Goal: Information Seeking & Learning: Check status

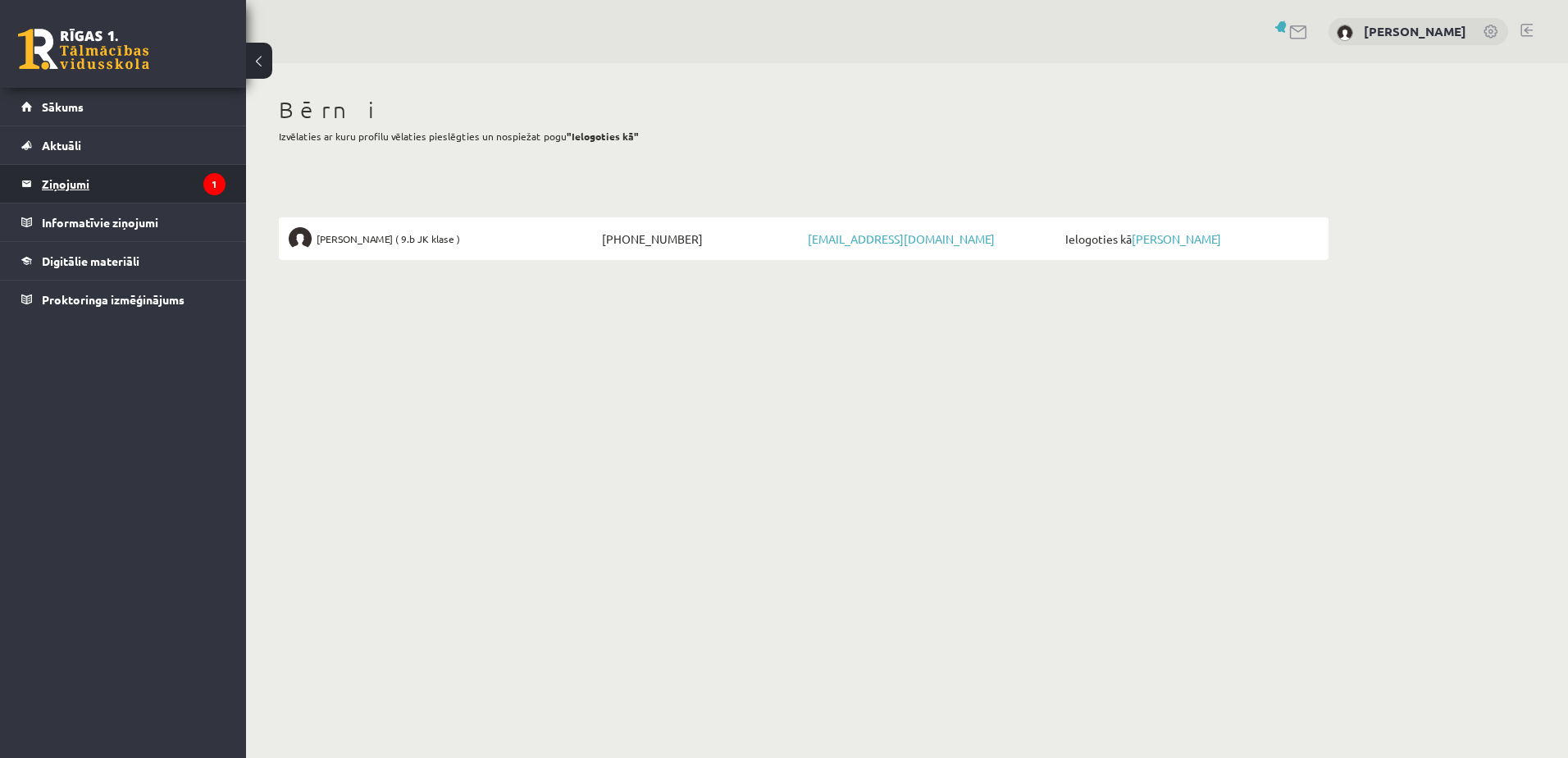
click at [124, 182] on legend "Ziņojumi 1" at bounding box center [133, 184] width 184 height 38
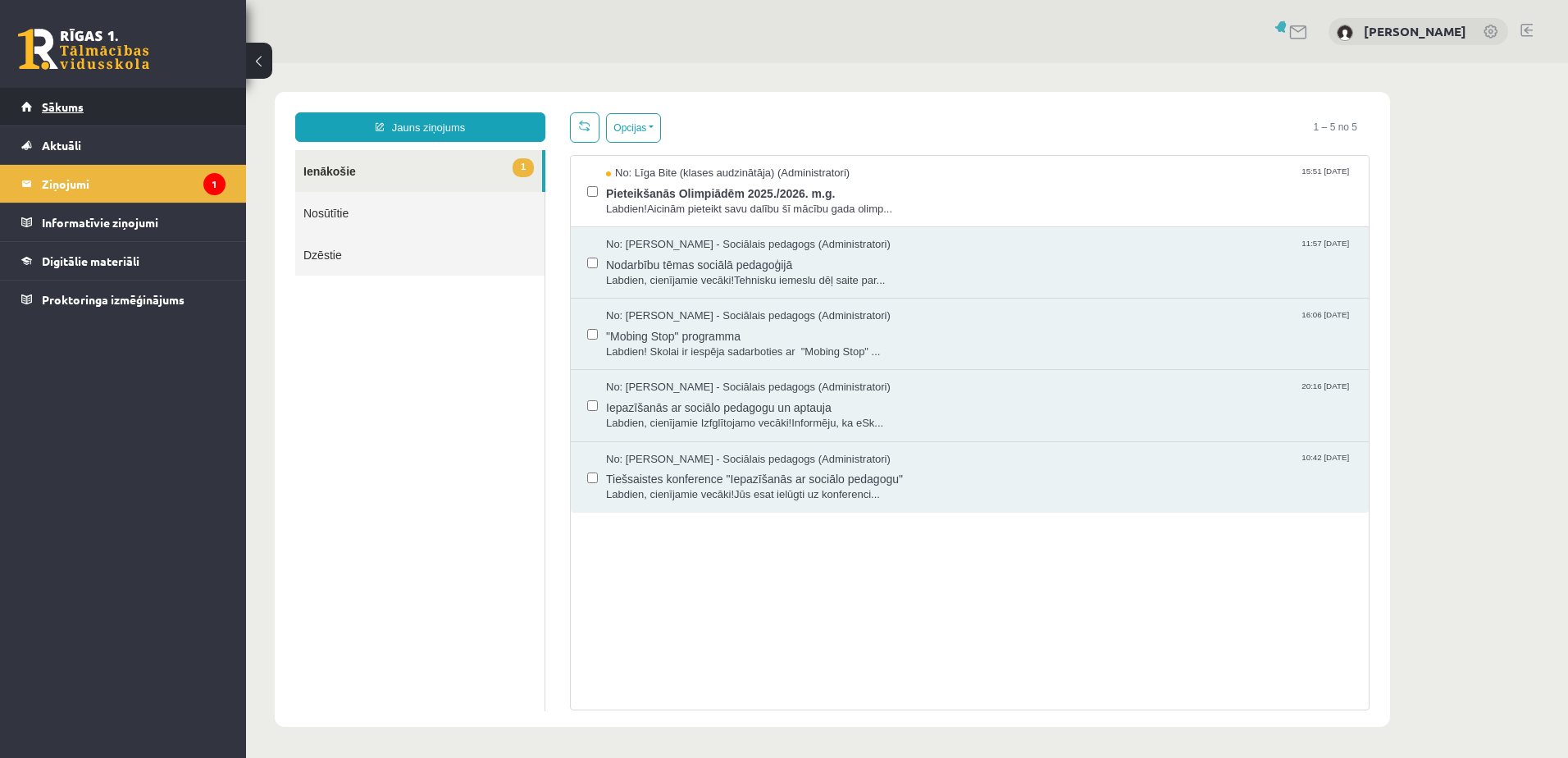
click at [103, 110] on link "Sākums" at bounding box center [124, 107] width 205 height 38
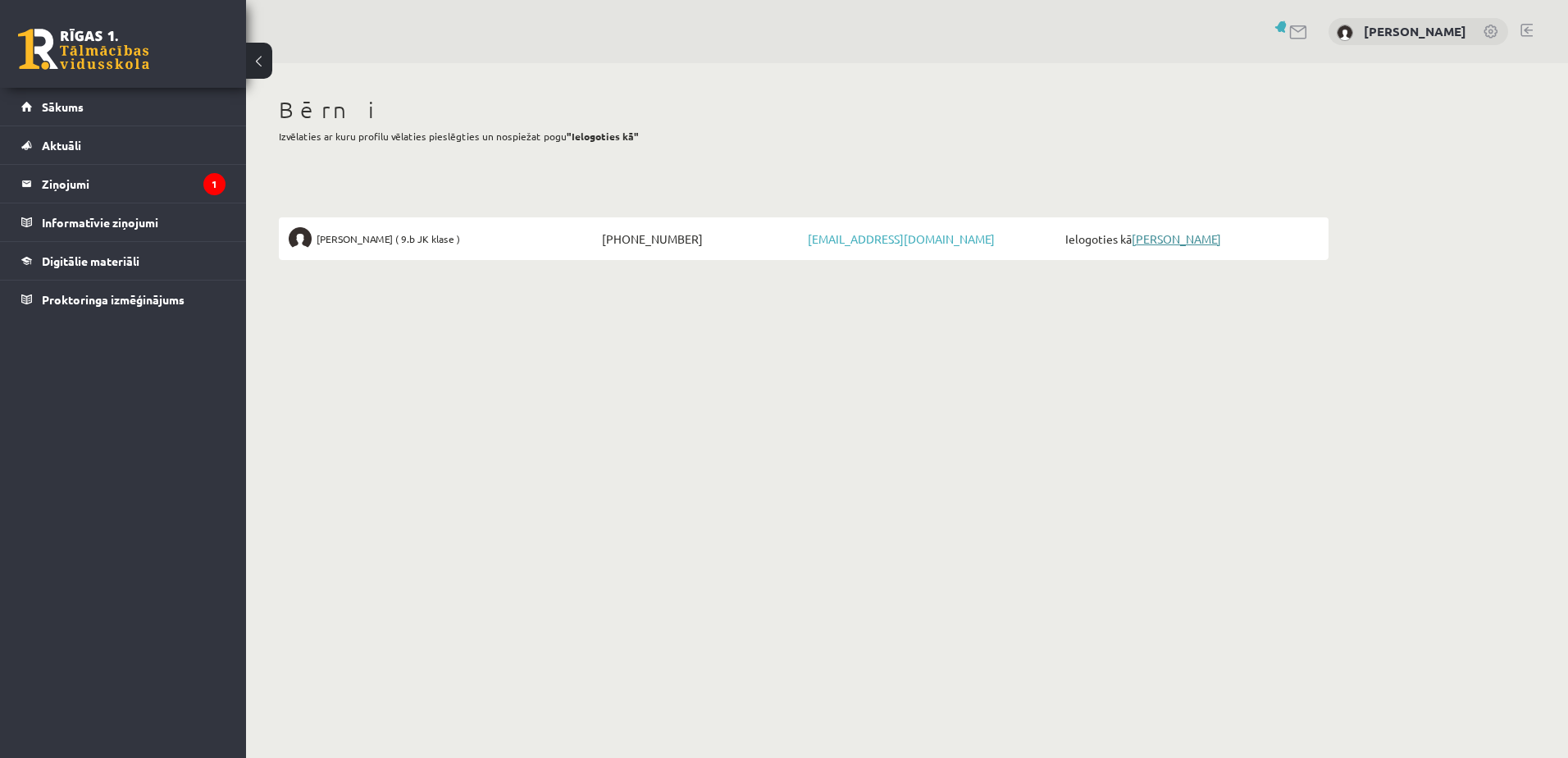
click at [1164, 243] on link "[PERSON_NAME]" at bounding box center [1176, 238] width 89 height 15
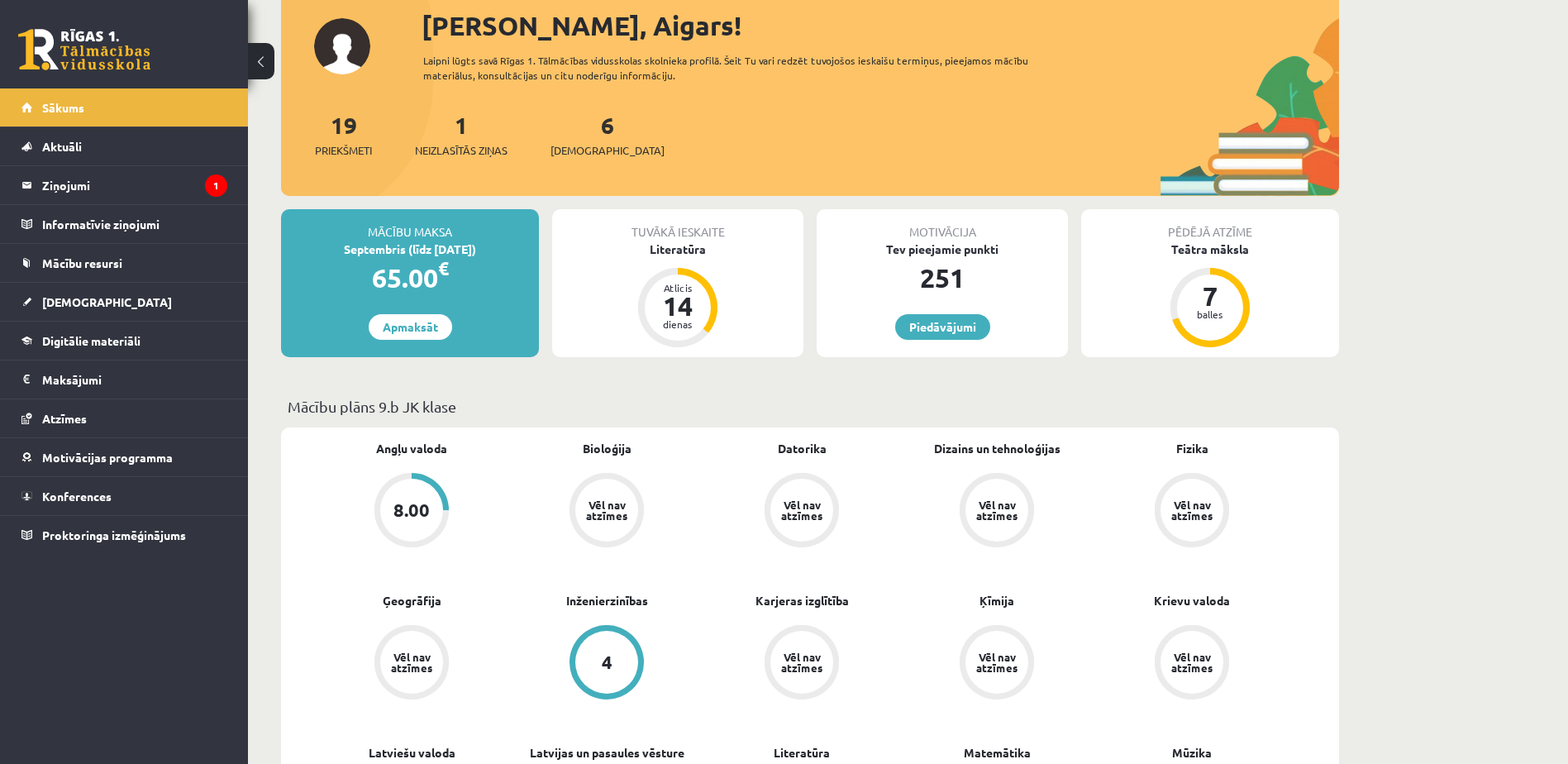
scroll to position [248, 0]
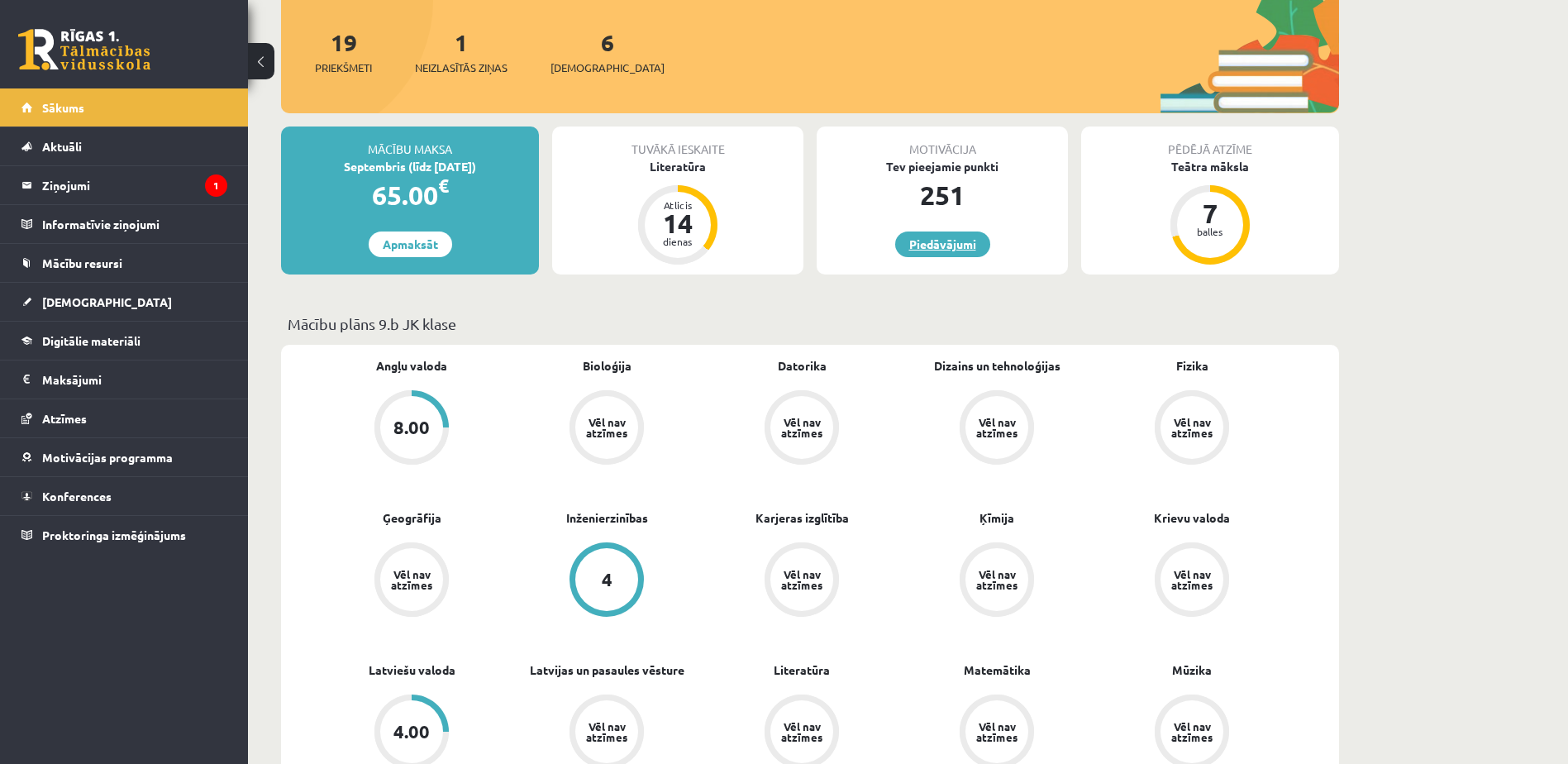
click at [944, 245] on link "Piedāvājumi" at bounding box center [942, 244] width 95 height 26
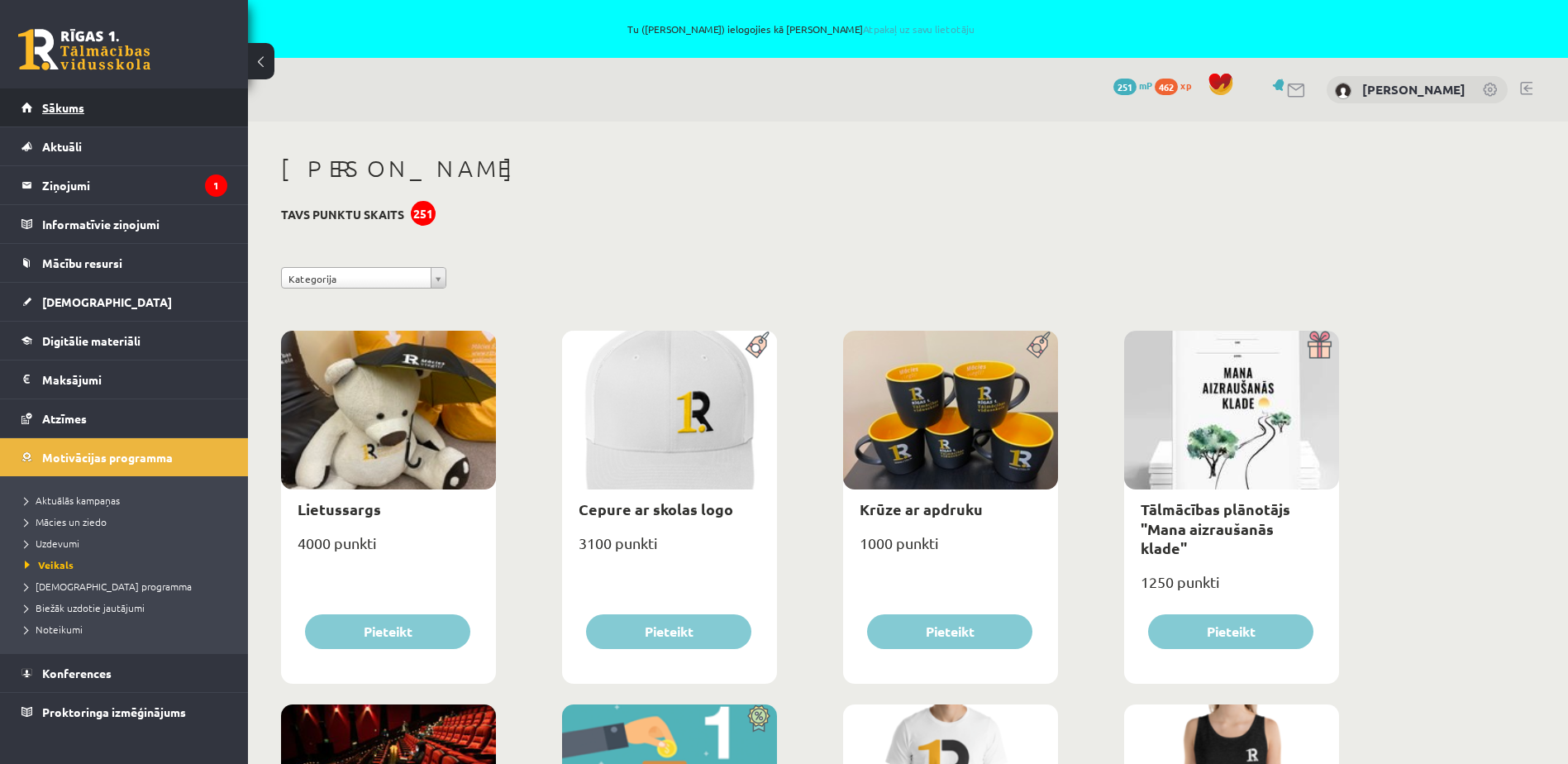
click at [145, 111] on link "Sākums" at bounding box center [125, 108] width 206 height 38
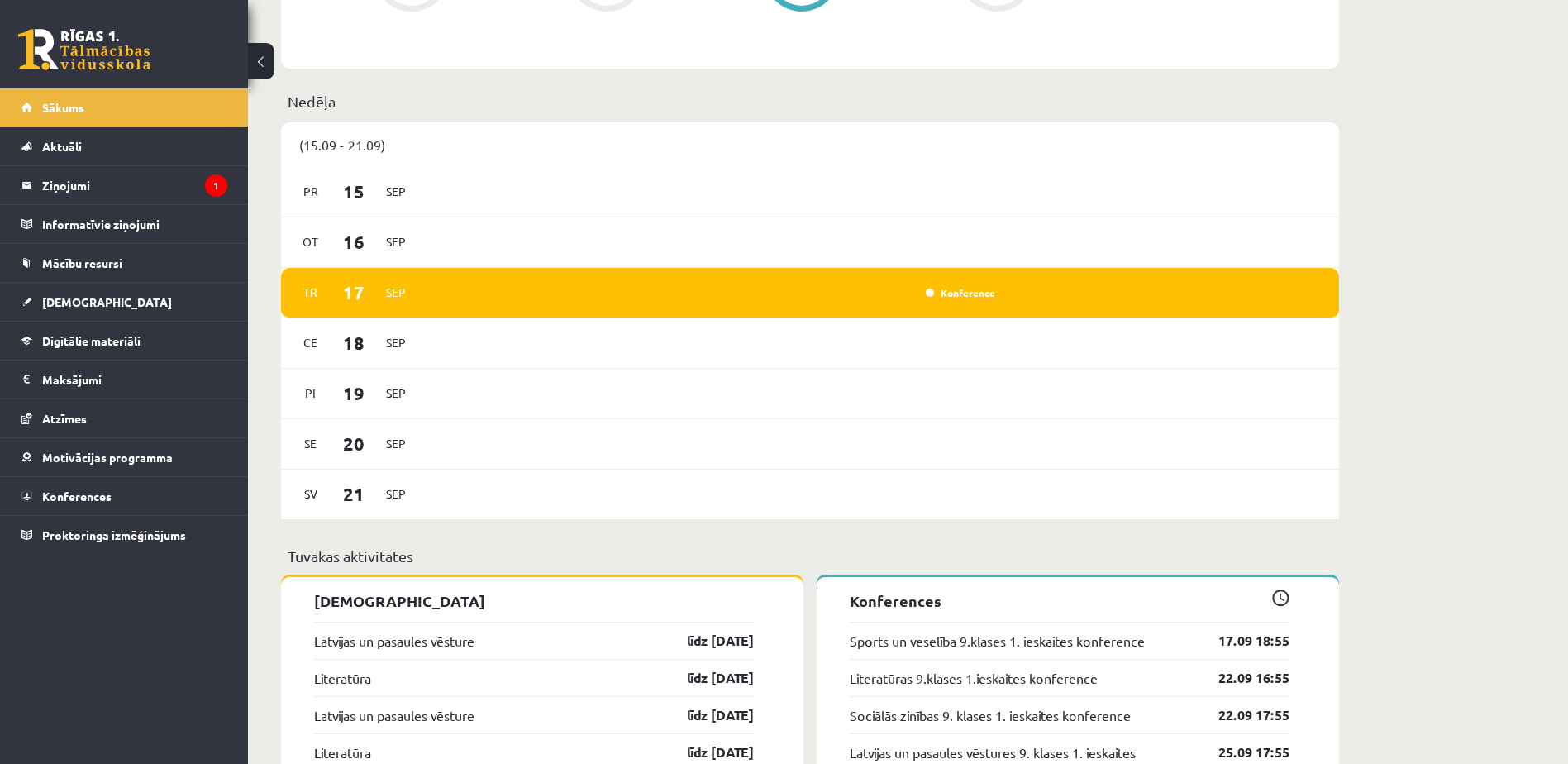
scroll to position [992, 0]
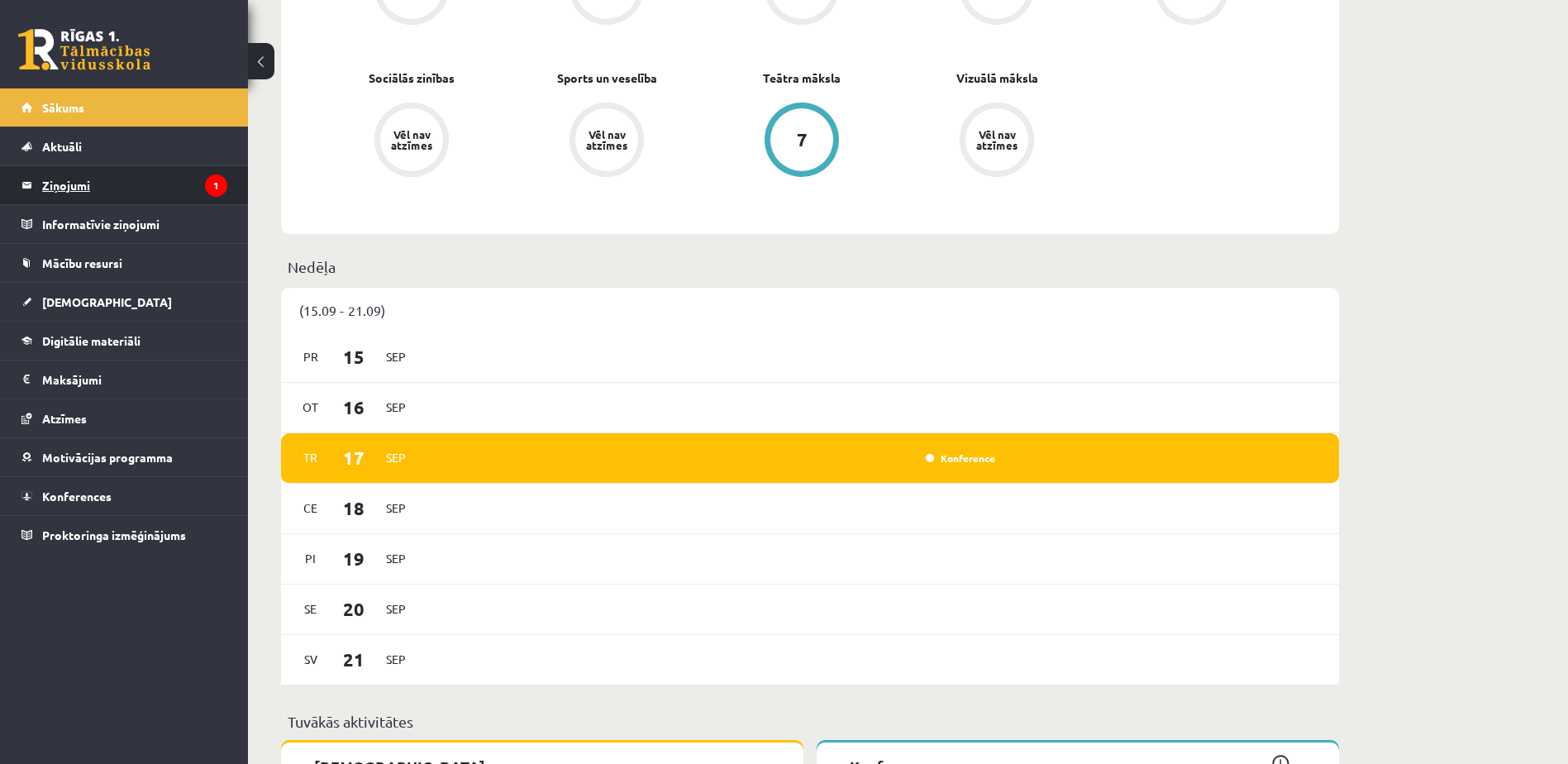
click at [120, 182] on legend "Ziņojumi 1" at bounding box center [134, 185] width 185 height 38
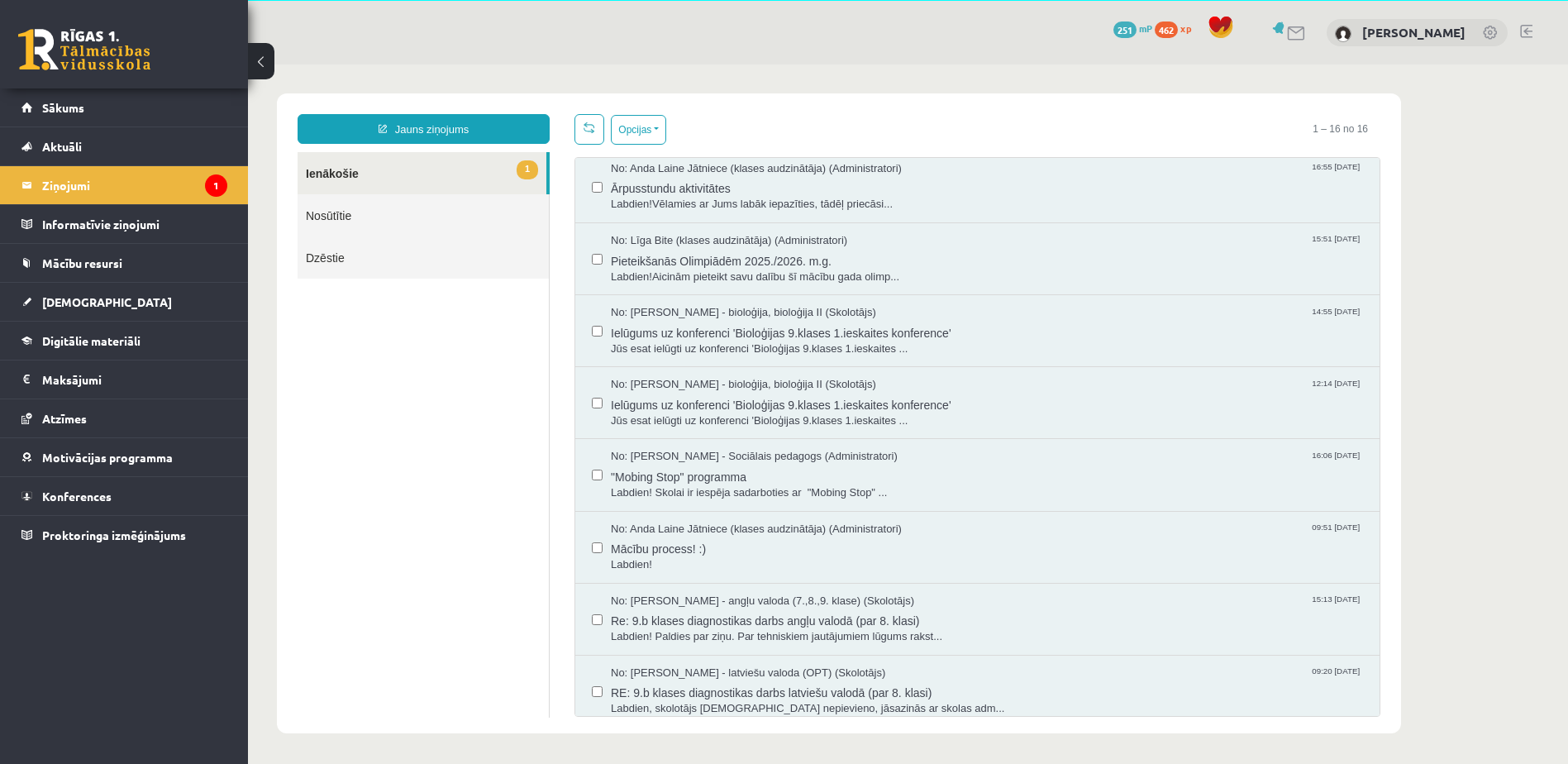
scroll to position [428, 0]
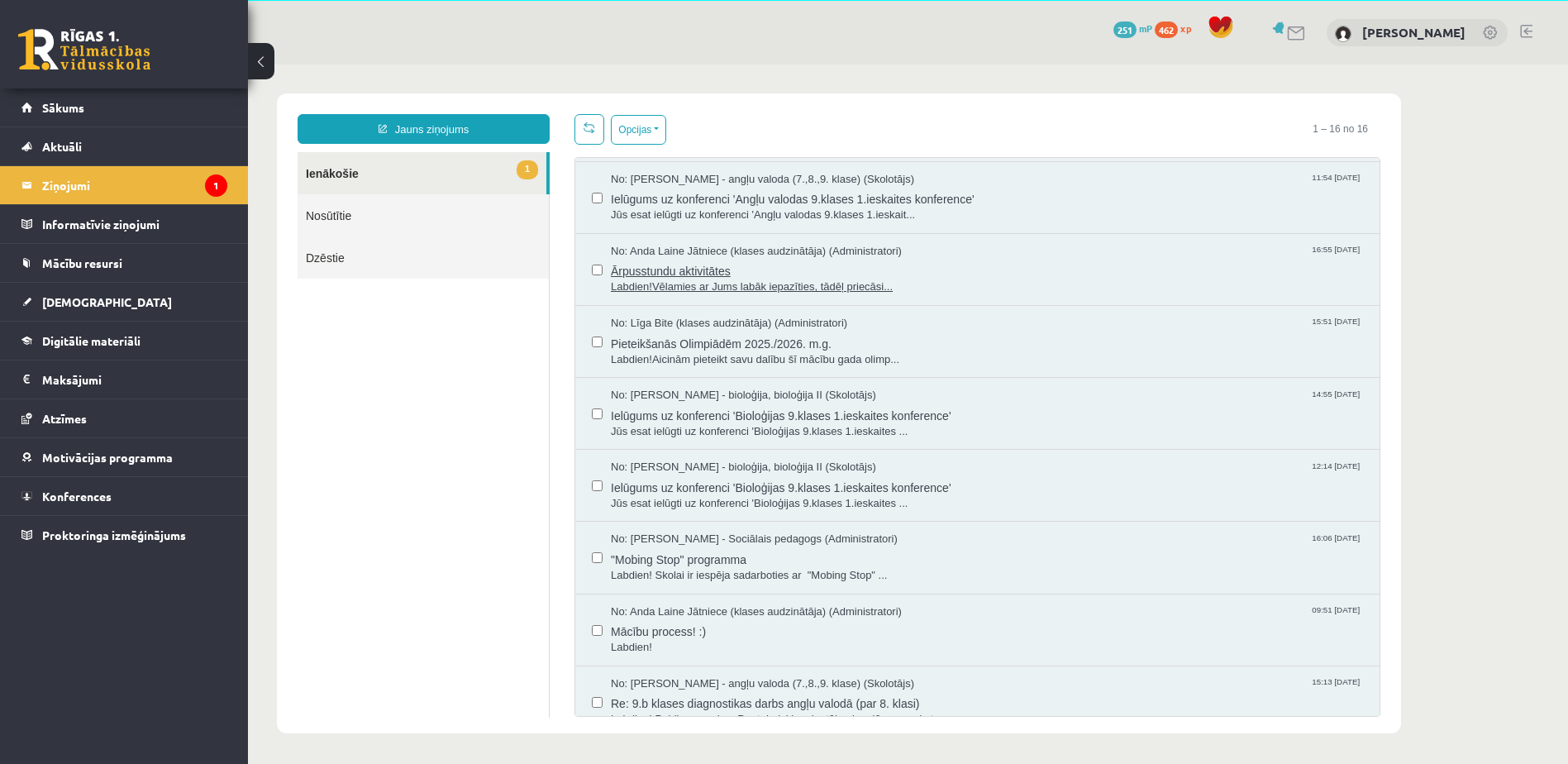
click at [724, 284] on span "Labdien!Vēlamies ar Jums labāk iepazīties, tādēļ priecāsi..." at bounding box center [986, 287] width 752 height 16
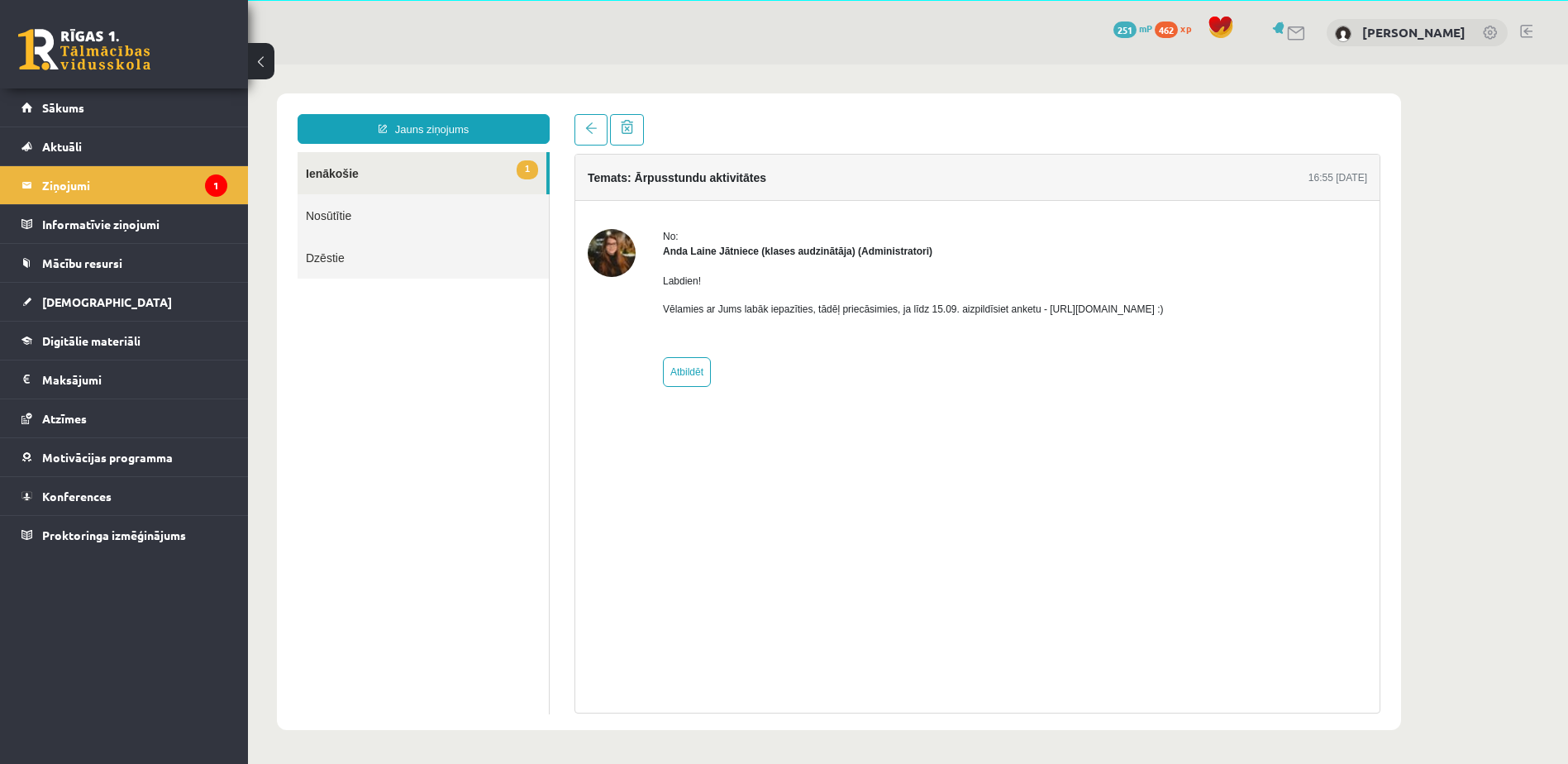
scroll to position [0, 0]
click at [585, 134] on link at bounding box center [591, 130] width 33 height 32
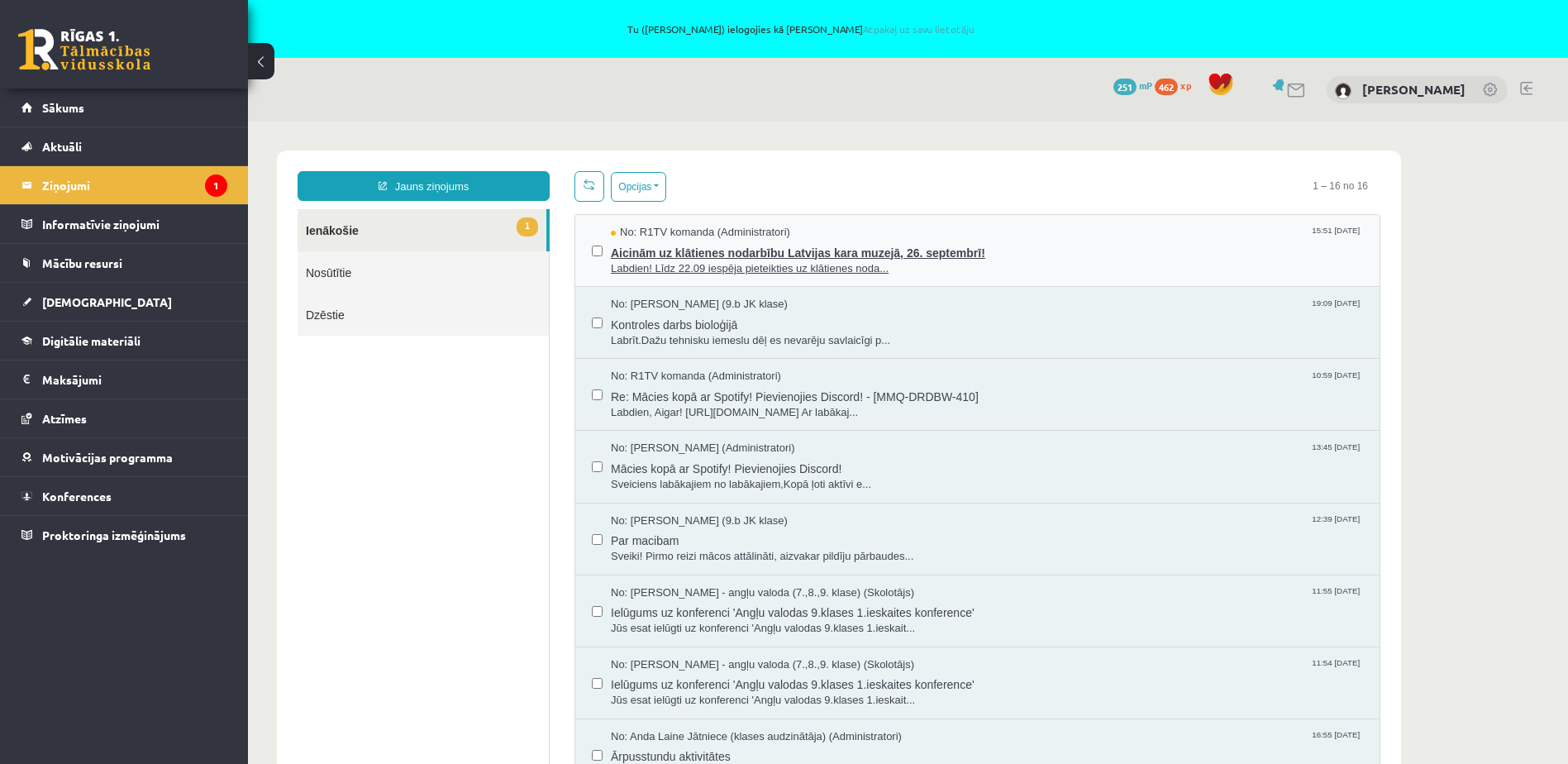
click at [774, 269] on span "Labdien! Līdz 22.09 iespēja pieteikties uz klātienes noda..." at bounding box center [986, 269] width 752 height 16
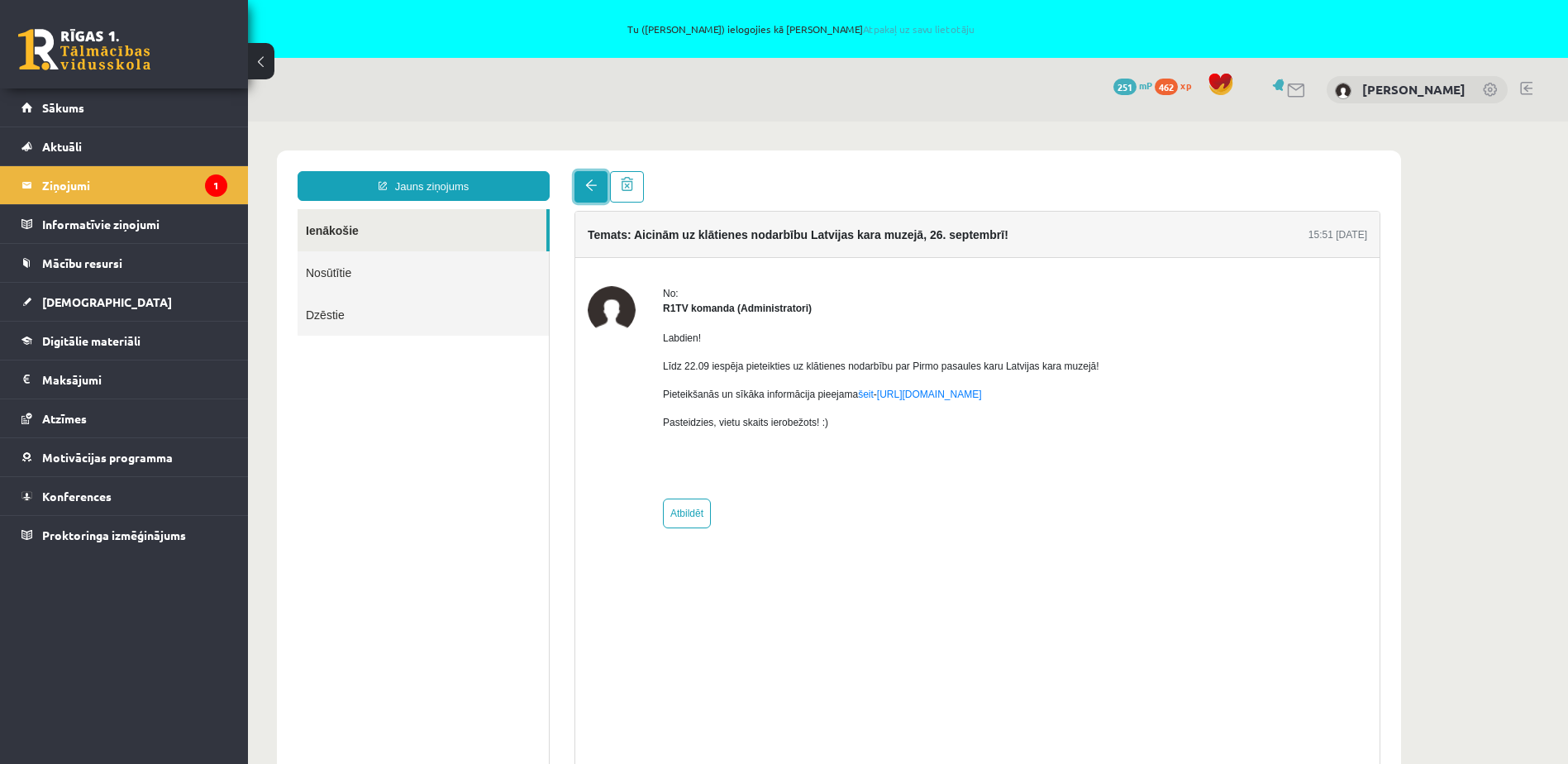
click at [589, 189] on span at bounding box center [592, 185] width 12 height 12
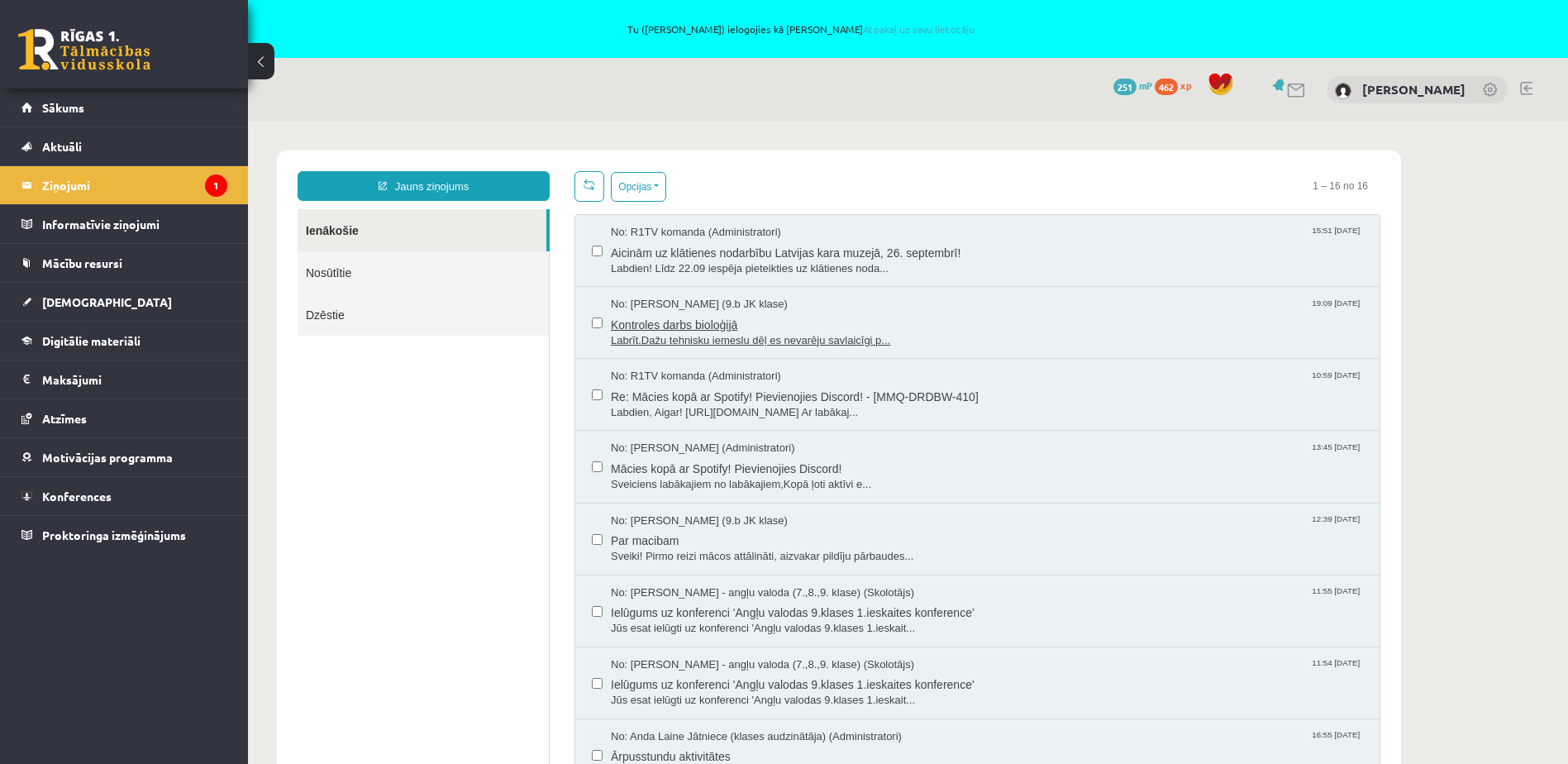
click at [726, 340] on span "Labrīt.Dažu tehnisku iemeslu dēļ es nevarēju savlaicīgi p..." at bounding box center [986, 341] width 752 height 16
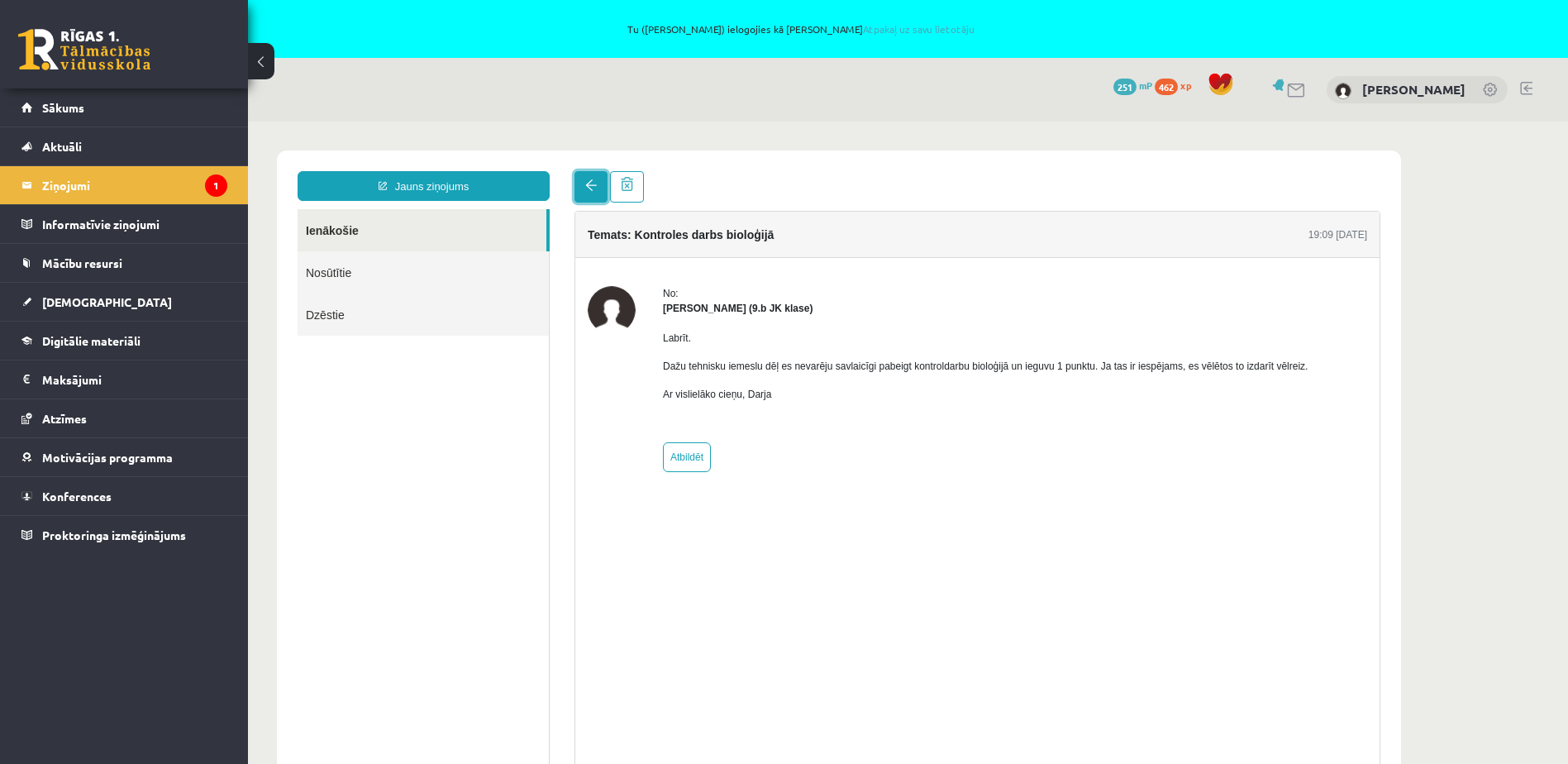
click at [588, 183] on span at bounding box center [592, 185] width 12 height 12
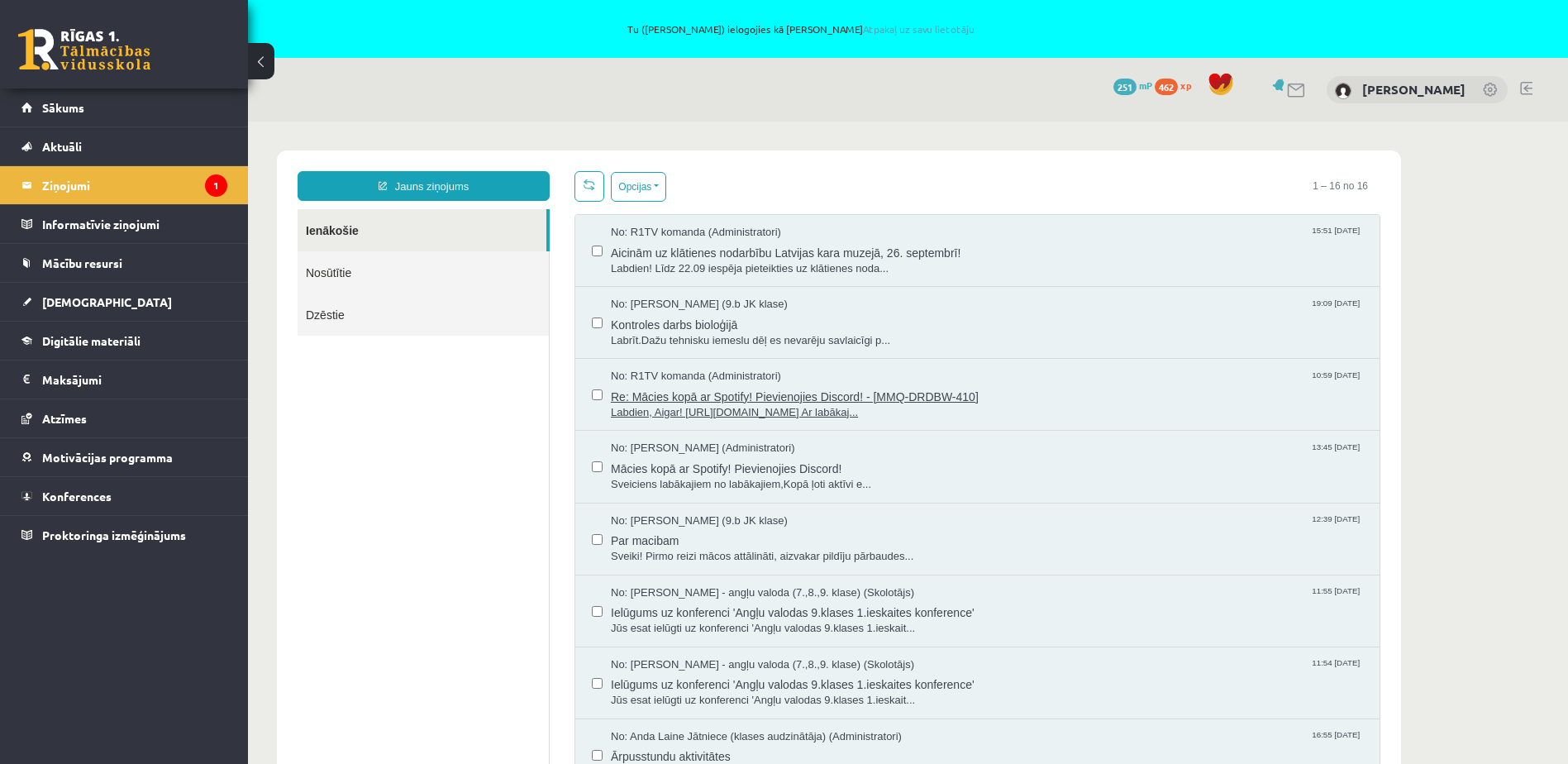
click at [780, 408] on span "Labdien, Aigar! https://discord.com/invite/s72gQP7x Ar labākaj..." at bounding box center [986, 413] width 752 height 16
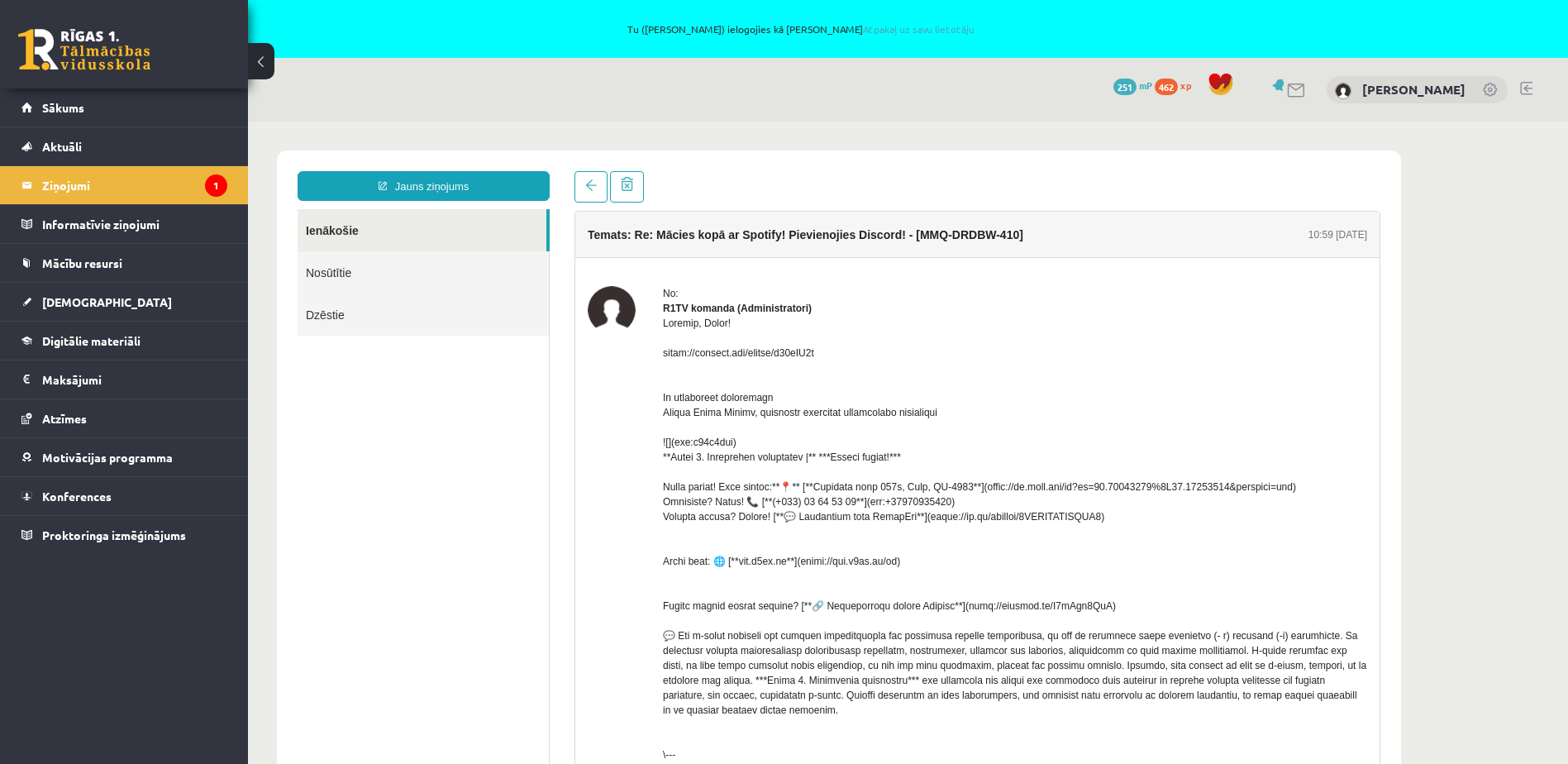
scroll to position [165, 0]
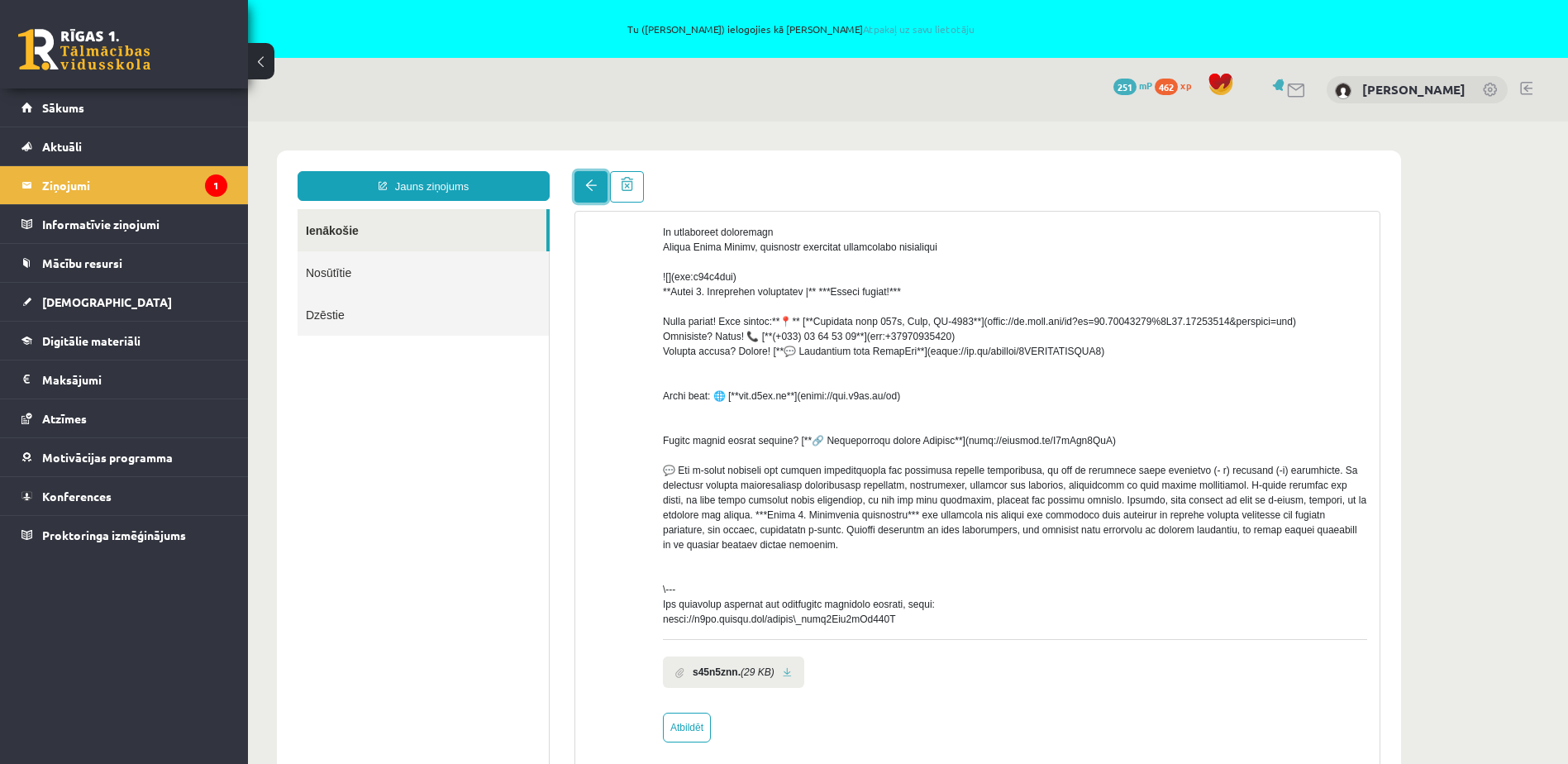
click at [594, 186] on span at bounding box center [592, 185] width 12 height 12
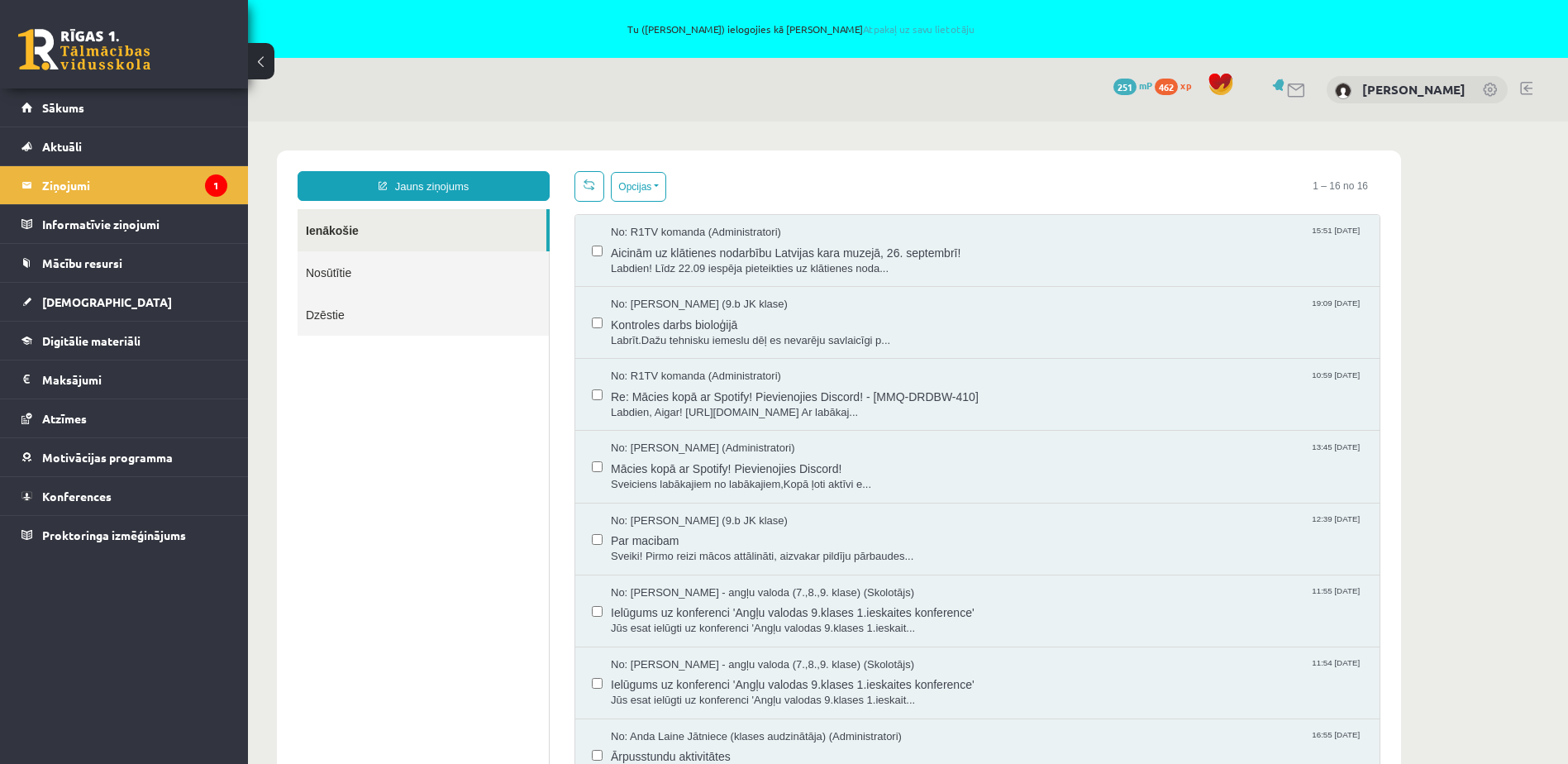
scroll to position [0, 0]
click at [183, 189] on legend "Ziņojumi 1" at bounding box center [134, 185] width 185 height 38
click at [1413, 90] on link "[PERSON_NAME]" at bounding box center [1415, 89] width 104 height 17
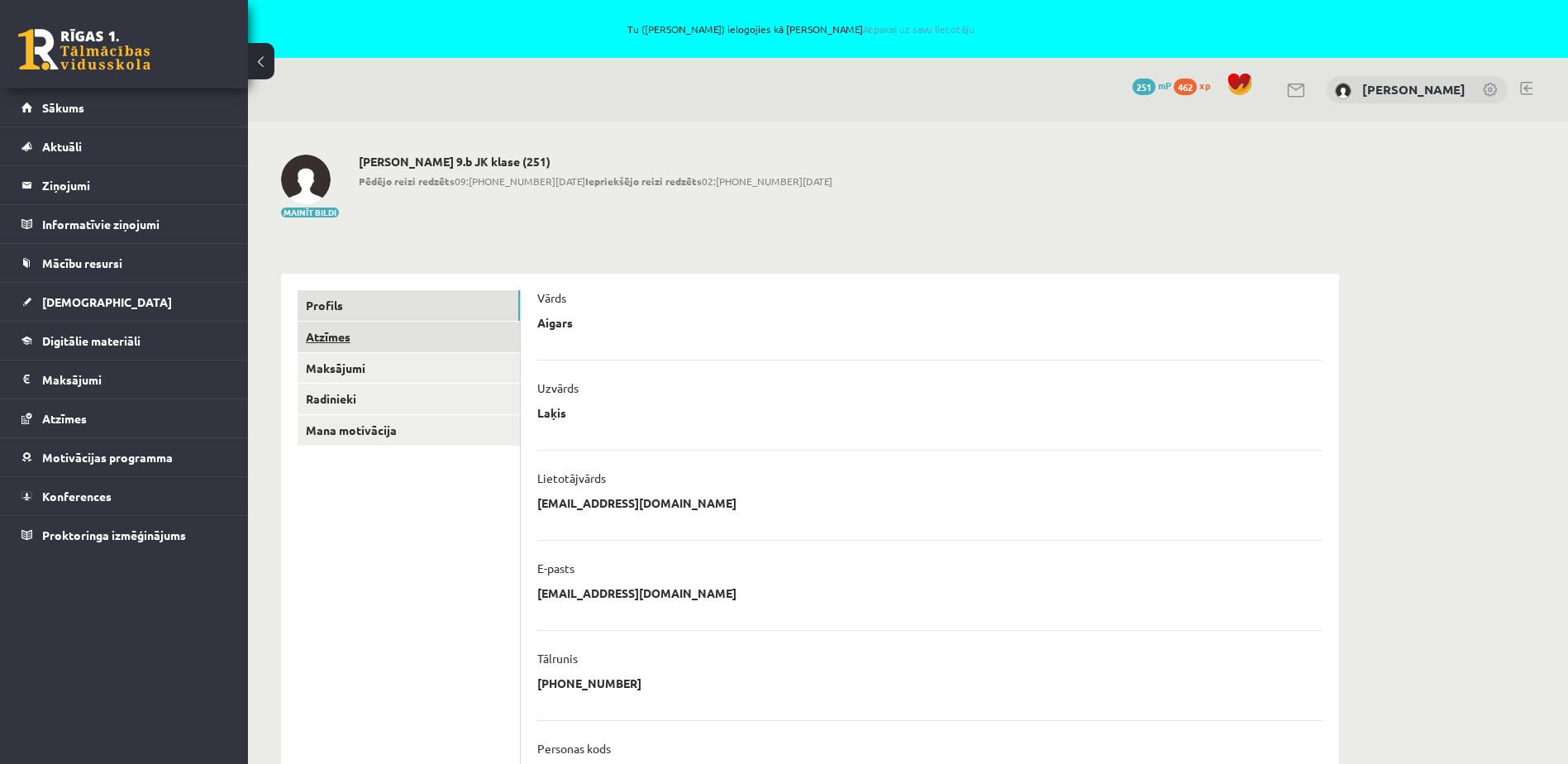
click at [420, 341] on link "Atzīmes" at bounding box center [408, 337] width 222 height 31
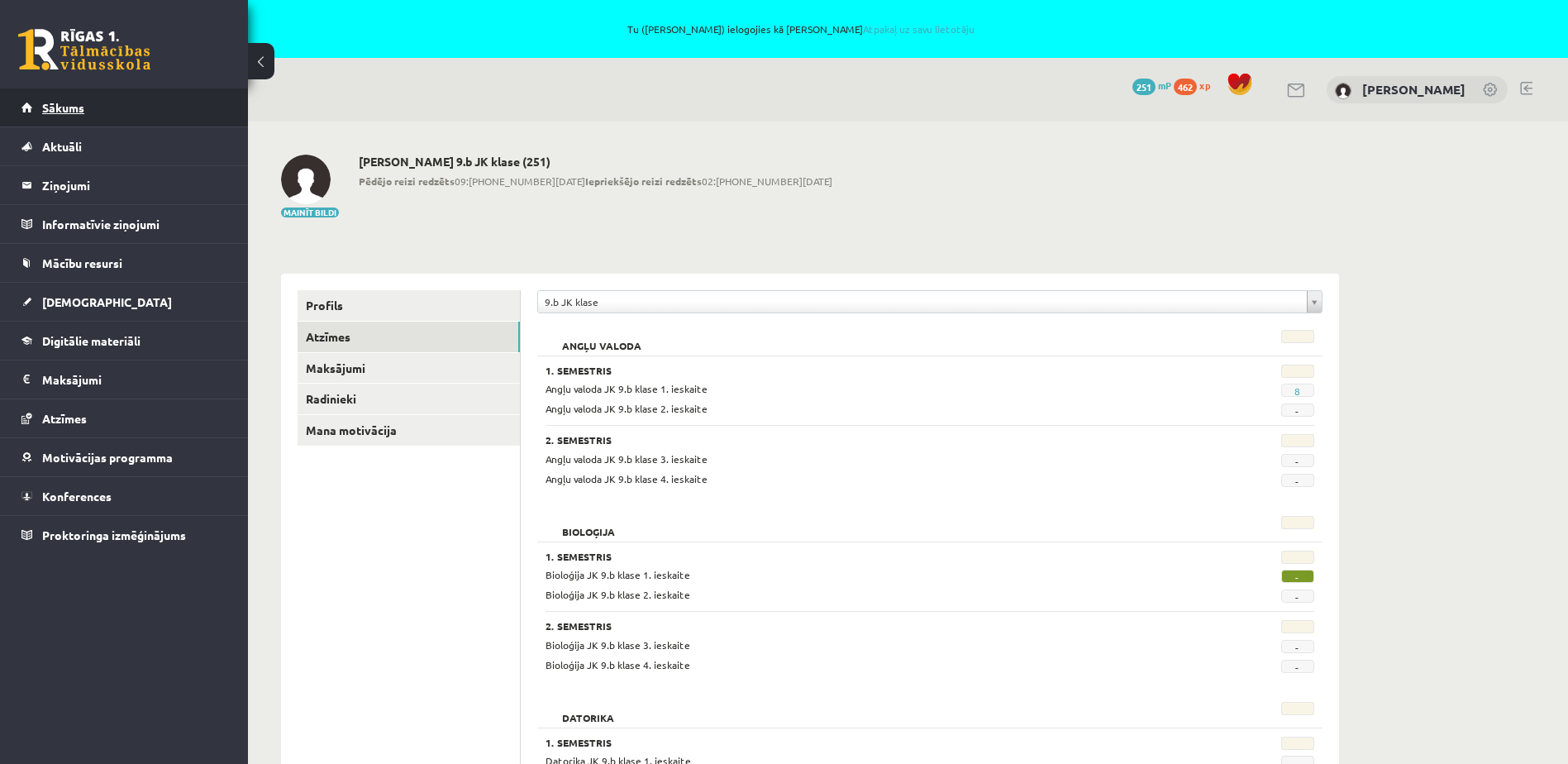
click at [175, 105] on link "Sākums" at bounding box center [125, 108] width 206 height 38
